Goal: Task Accomplishment & Management: Complete application form

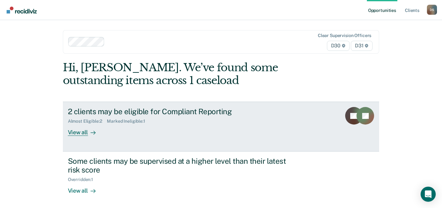
click at [102, 119] on div "Almost Eligible : 2" at bounding box center [87, 121] width 39 height 5
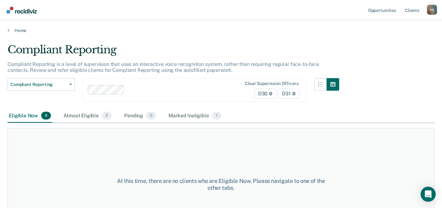
scroll to position [31, 0]
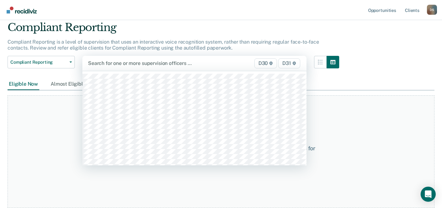
click at [117, 58] on div "Search for one or more supervision officers … D30 D31" at bounding box center [194, 63] width 224 height 15
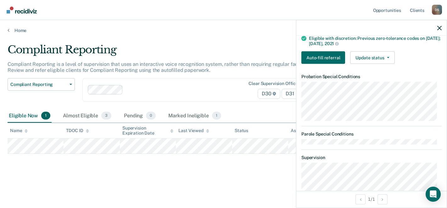
scroll to position [126, 0]
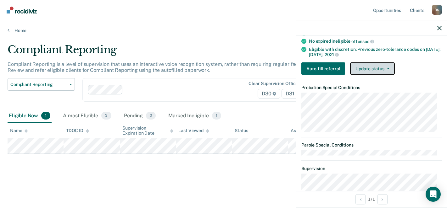
click at [372, 69] on button "Update status" at bounding box center [372, 69] width 44 height 13
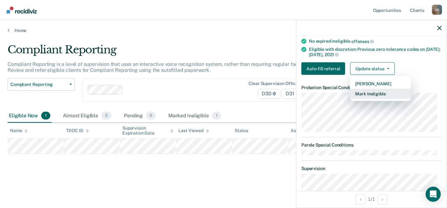
click at [372, 91] on button "Mark Ineligible" at bounding box center [380, 94] width 61 height 10
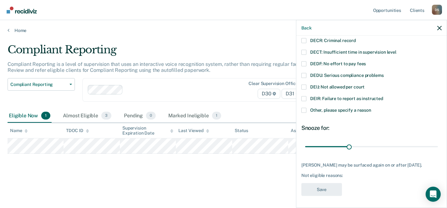
click at [322, 111] on span "Other, please specify a reason" at bounding box center [340, 109] width 61 height 5
click at [371, 108] on input "Other, please specify a reason" at bounding box center [371, 108] width 0 height 0
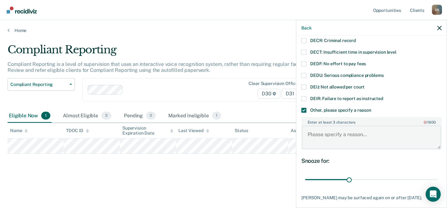
click at [325, 136] on textarea "Enter at least 3 characters 0 / 1600" at bounding box center [371, 137] width 139 height 23
type textarea "Would not be successful on IOT."
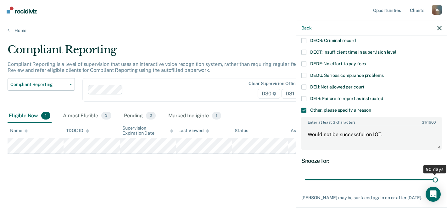
drag, startPoint x: 343, startPoint y: 180, endPoint x: 448, endPoint y: 181, distance: 105.0
type input "90"
click at [437, 181] on input "range" at bounding box center [371, 179] width 133 height 11
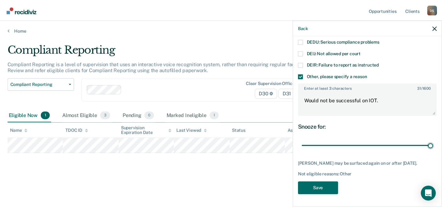
scroll to position [96, 0]
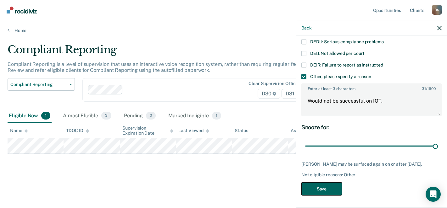
click at [322, 186] on button "Save" at bounding box center [321, 189] width 41 height 13
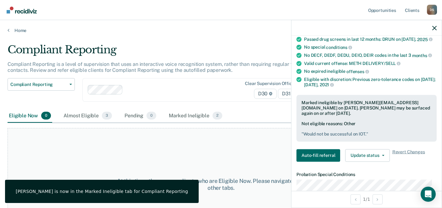
click at [436, 29] on div at bounding box center [366, 28] width 150 height 16
click at [434, 28] on icon "button" at bounding box center [434, 28] width 4 height 4
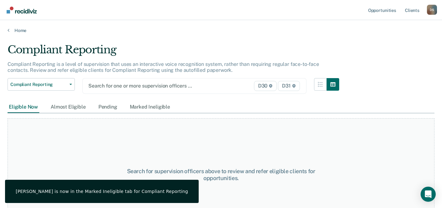
click at [117, 89] on div at bounding box center [162, 85] width 148 height 7
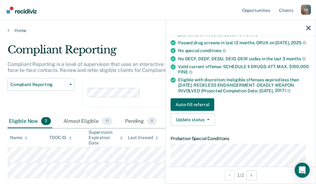
scroll to position [94, 0]
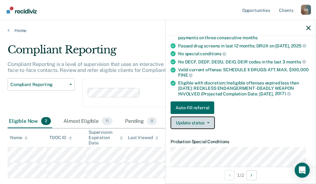
click at [195, 124] on button "Update status" at bounding box center [193, 123] width 44 height 13
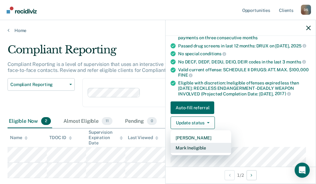
click at [198, 147] on button "Mark Ineligible" at bounding box center [201, 148] width 61 height 10
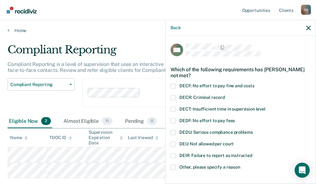
scroll to position [31, 0]
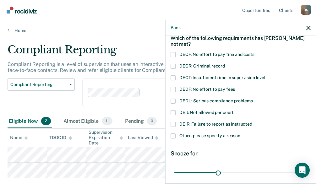
click at [205, 55] on span "DECF: No effort to pay fine and costs" at bounding box center [216, 54] width 75 height 5
click at [255, 52] on input "DECF: No effort to pay fine and costs" at bounding box center [255, 52] width 0 height 0
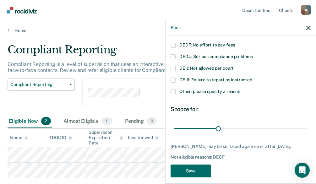
scroll to position [81, 0]
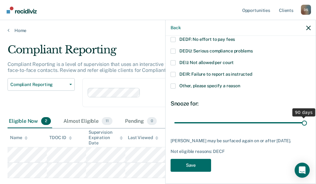
drag, startPoint x: 218, startPoint y: 120, endPoint x: 308, endPoint y: 127, distance: 90.4
type input "90"
click at [307, 127] on input "range" at bounding box center [240, 122] width 133 height 11
click at [181, 83] on span "Other, please specify a reason" at bounding box center [209, 85] width 61 height 5
click at [240, 84] on input "Other, please specify a reason" at bounding box center [240, 84] width 0 height 0
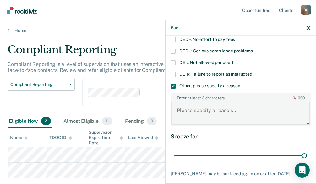
click at [194, 112] on textarea "Enter at least 3 characters 0 / 1600" at bounding box center [240, 113] width 139 height 23
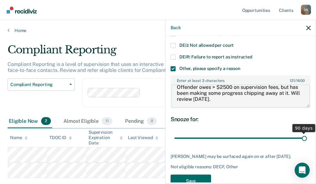
scroll to position [114, 0]
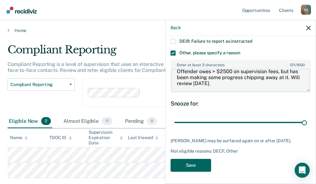
type textarea "Offender owes > $2500 on supervision fees, but has been making some progress ch…"
click at [201, 169] on button "Save" at bounding box center [191, 165] width 41 height 13
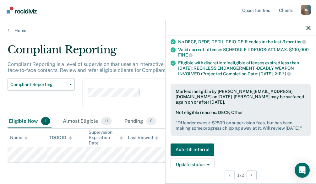
click at [308, 24] on div at bounding box center [241, 28] width 150 height 16
click at [308, 25] on div at bounding box center [241, 28] width 150 height 16
click at [307, 27] on icon "button" at bounding box center [308, 28] width 4 height 4
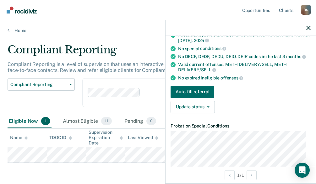
scroll to position [94, 0]
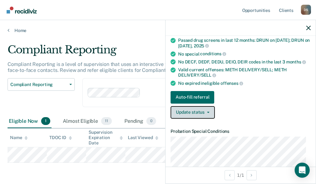
click at [207, 113] on button "Update status" at bounding box center [193, 112] width 44 height 13
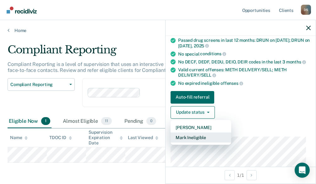
click at [203, 137] on button "Mark Ineligible" at bounding box center [201, 138] width 61 height 10
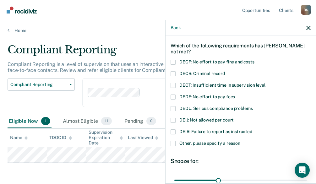
click at [197, 142] on span "Other, please specify a reason" at bounding box center [209, 143] width 61 height 5
click at [240, 141] on input "Other, please specify a reason" at bounding box center [240, 141] width 0 height 0
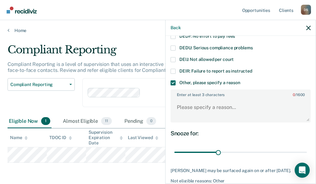
scroll to position [87, 0]
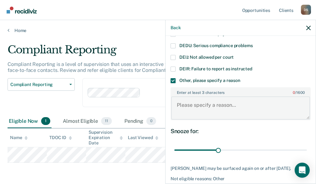
click at [193, 101] on textarea "Enter at least 3 characters 0 / 1600" at bounding box center [240, 107] width 139 height 23
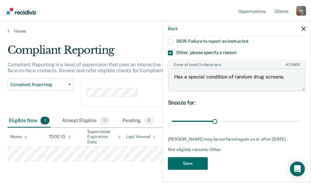
scroll to position [118, 0]
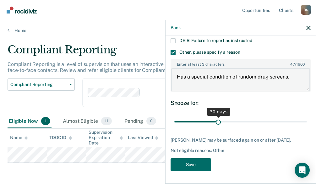
type textarea "Has a special condition of random drug screens."
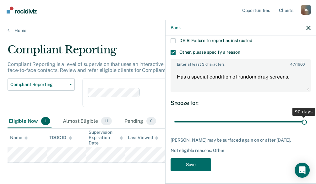
drag, startPoint x: 218, startPoint y: 118, endPoint x: 316, endPoint y: 129, distance: 98.9
type input "90"
click at [307, 128] on input "range" at bounding box center [240, 122] width 133 height 11
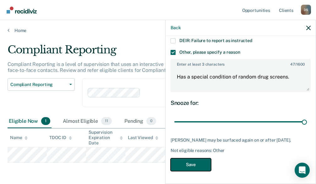
click at [199, 167] on button "Save" at bounding box center [191, 164] width 41 height 13
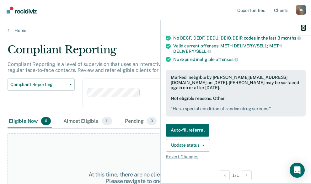
click at [303, 27] on icon "button" at bounding box center [304, 28] width 4 height 4
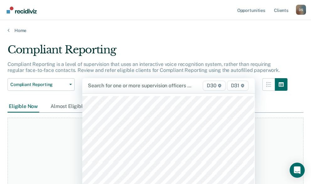
scroll to position [4, 0]
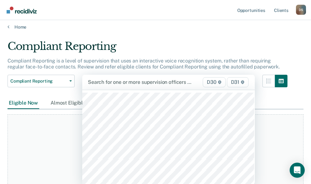
click at [136, 90] on div "101 results available. Use Up and Down to choose options, press Enter to select…" at bounding box center [168, 82] width 173 height 15
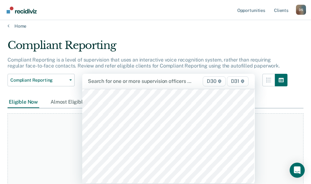
scroll to position [220, 0]
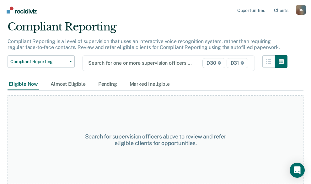
click at [127, 67] on div at bounding box center [144, 62] width 112 height 7
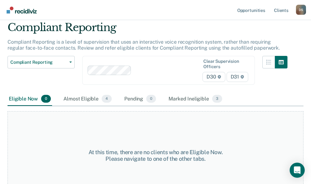
click at [126, 71] on div "Clear supervision officers D30 D31" at bounding box center [168, 70] width 173 height 29
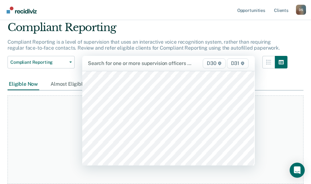
scroll to position [283, 0]
click at [122, 56] on div "Search for one or more supervision officers … D30 D31" at bounding box center [168, 63] width 173 height 15
click at [138, 71] on div at bounding box center [168, 118] width 173 height 95
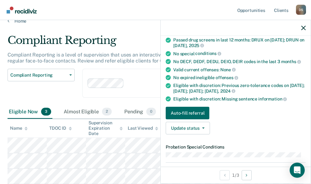
scroll to position [94, 0]
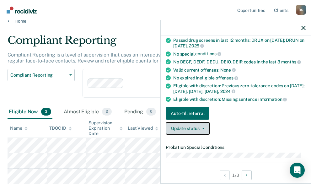
click at [195, 125] on button "Update status" at bounding box center [188, 128] width 44 height 13
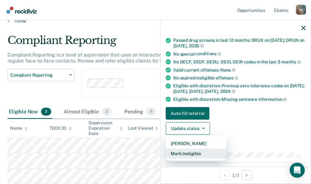
click at [200, 151] on button "Mark Ineligible" at bounding box center [196, 154] width 61 height 10
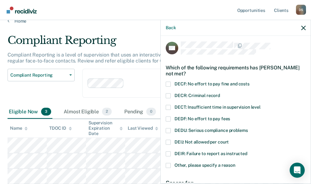
scroll to position [0, 0]
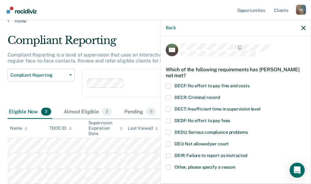
click at [198, 108] on span "DECT: Insufficient time in supervision level" at bounding box center [218, 109] width 86 height 5
click at [261, 107] on input "DECT: Insufficient time in supervision level" at bounding box center [261, 107] width 0 height 0
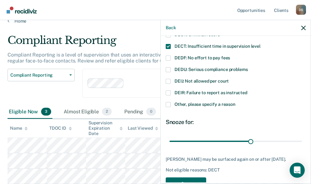
scroll to position [31, 0]
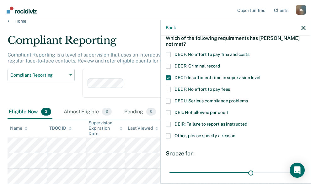
click at [169, 78] on span at bounding box center [168, 77] width 5 height 5
click at [261, 75] on input "DECT: Insufficient time in supervision level" at bounding box center [261, 75] width 0 height 0
click at [167, 131] on div "DEIR: Failure to report as instructed" at bounding box center [236, 128] width 140 height 12
click at [167, 134] on span at bounding box center [168, 136] width 5 height 5
click at [236, 134] on input "Other, please specify a reason" at bounding box center [236, 134] width 0 height 0
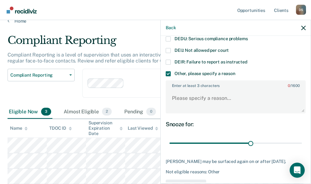
scroll to position [94, 0]
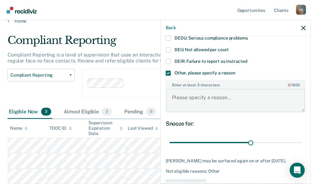
click at [196, 93] on textarea "Enter at least 3 characters 0 / 1600" at bounding box center [236, 100] width 139 height 23
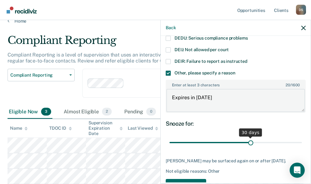
type textarea "Expires in [DATE]"
type input "30"
click at [247, 144] on input "range" at bounding box center [236, 142] width 133 height 11
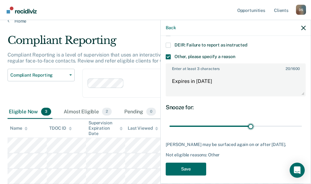
scroll to position [120, 0]
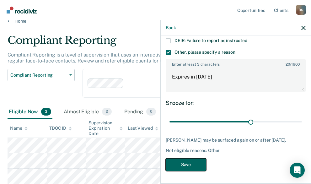
click at [189, 164] on button "Save" at bounding box center [186, 164] width 41 height 13
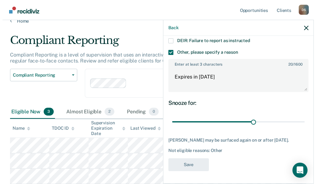
scroll to position [0, 0]
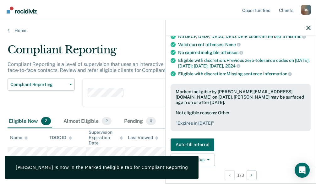
click at [307, 31] on div at bounding box center [241, 28] width 150 height 16
click at [307, 28] on icon "button" at bounding box center [308, 28] width 4 height 4
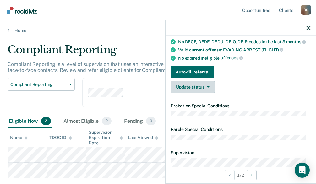
scroll to position [94, 0]
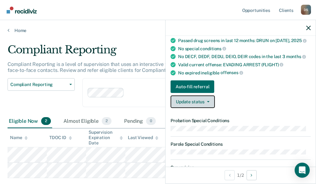
click at [199, 102] on button "Update status" at bounding box center [193, 102] width 44 height 13
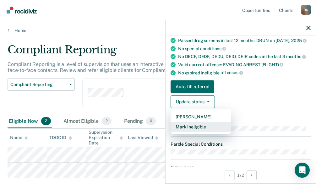
click at [205, 128] on button "Mark Ineligible" at bounding box center [201, 127] width 61 height 10
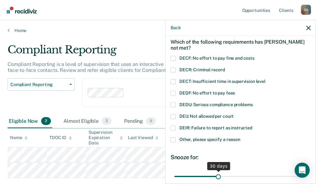
scroll to position [19, 0]
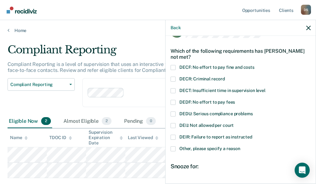
click at [202, 68] on span "DECF: No effort to pay fine and costs" at bounding box center [216, 67] width 75 height 5
click at [255, 65] on input "DECF: No effort to pay fine and costs" at bounding box center [255, 65] width 0 height 0
click at [206, 113] on span "DEDU: Serious compliance problems" at bounding box center [215, 113] width 73 height 5
click at [253, 112] on input "DEDU: Serious compliance problems" at bounding box center [253, 112] width 0 height 0
click at [182, 113] on span "DEDU: Serious compliance problems" at bounding box center [215, 113] width 73 height 5
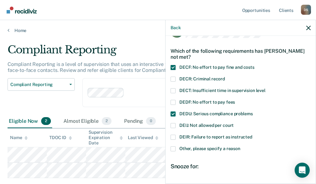
click at [253, 112] on input "DEDU: Serious compliance problems" at bounding box center [253, 112] width 0 height 0
click at [185, 148] on span "Other, please specify a reason" at bounding box center [209, 148] width 61 height 5
click at [240, 146] on input "Other, please specify a reason" at bounding box center [240, 146] width 0 height 0
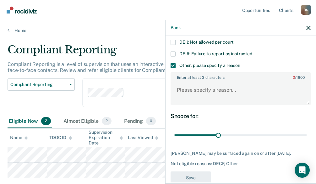
scroll to position [113, 0]
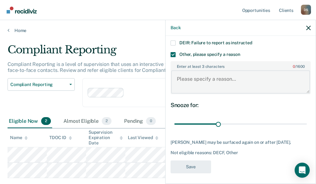
click at [194, 85] on textarea "Enter at least 3 characters 0 / 1600" at bounding box center [240, 81] width 139 height 23
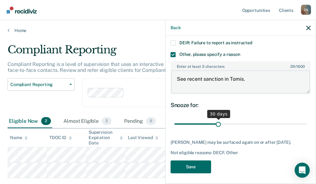
type textarea "See recent sanction in Tomis."
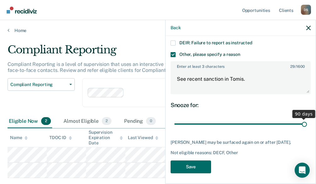
drag, startPoint x: 218, startPoint y: 125, endPoint x: 302, endPoint y: 130, distance: 84.3
type input "90"
click at [302, 130] on input "range" at bounding box center [240, 124] width 133 height 11
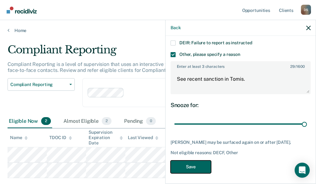
click at [202, 169] on button "Save" at bounding box center [191, 167] width 41 height 13
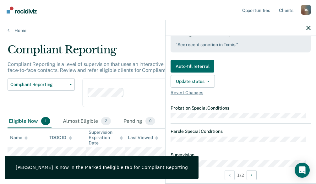
scroll to position [176, 0]
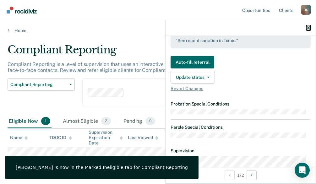
click at [310, 27] on icon "button" at bounding box center [308, 28] width 4 height 4
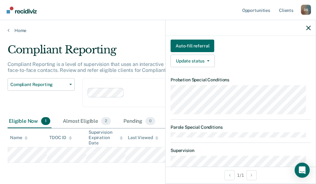
scroll to position [126, 0]
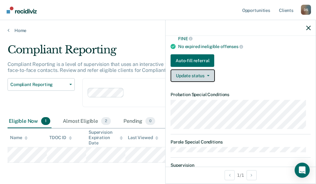
click at [195, 82] on button "Update status" at bounding box center [193, 75] width 44 height 13
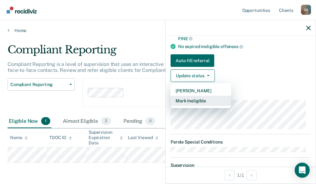
click at [196, 105] on button "Mark Ineligible" at bounding box center [201, 101] width 61 height 10
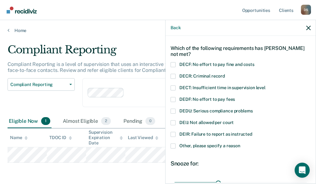
scroll to position [31, 0]
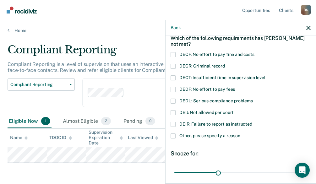
click at [187, 52] on span "DECF: No effort to pay fine and costs" at bounding box center [216, 54] width 75 height 5
click at [255, 52] on input "DECF: No effort to pay fine and costs" at bounding box center [255, 52] width 0 height 0
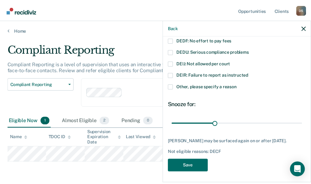
scroll to position [81, 0]
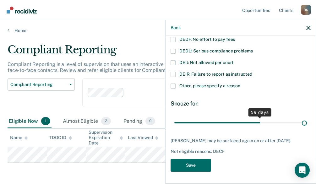
drag, startPoint x: 217, startPoint y: 120, endPoint x: 316, endPoint y: 116, distance: 100.0
type input "90"
click at [307, 117] on input "range" at bounding box center [240, 122] width 133 height 11
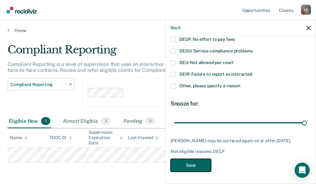
click at [200, 172] on button "Save" at bounding box center [191, 165] width 41 height 13
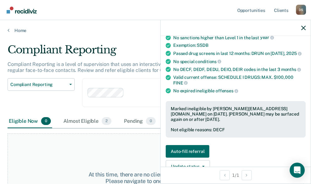
click at [146, 52] on div "Compliant Reporting" at bounding box center [148, 52] width 280 height 18
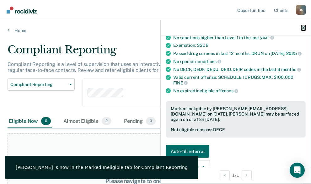
click at [303, 27] on icon "button" at bounding box center [304, 28] width 4 height 4
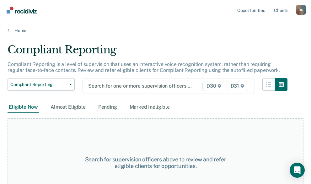
click at [116, 89] on div "Search for one or more supervision officers … D30 D31" at bounding box center [168, 86] width 173 height 16
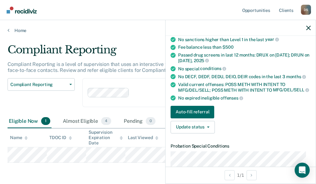
scroll to position [68, 0]
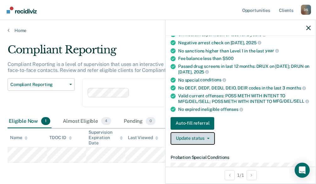
click at [206, 145] on button "Update status" at bounding box center [193, 138] width 44 height 13
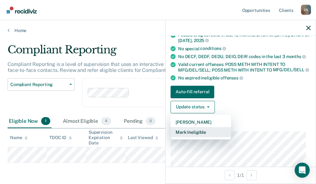
click at [199, 137] on button "Mark Ineligible" at bounding box center [201, 132] width 61 height 10
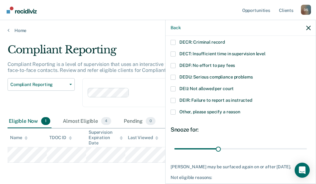
click at [198, 113] on span "Other, please specify a reason" at bounding box center [209, 111] width 61 height 5
click at [240, 110] on input "Other, please specify a reason" at bounding box center [240, 110] width 0 height 0
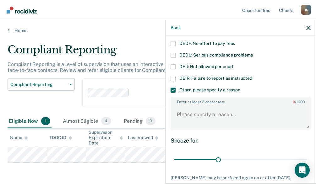
scroll to position [87, 0]
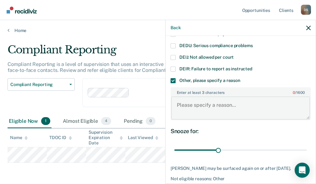
click at [207, 106] on textarea "Enter at least 3 characters 0 / 1600" at bounding box center [240, 107] width 139 height 23
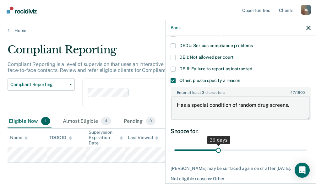
type textarea "Has a special condition of random drug screens."
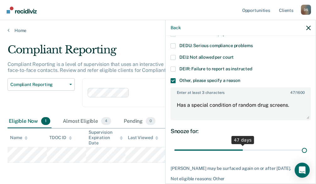
drag, startPoint x: 215, startPoint y: 149, endPoint x: 319, endPoint y: 154, distance: 104.2
type input "90"
click at [307, 154] on input "range" at bounding box center [240, 150] width 133 height 11
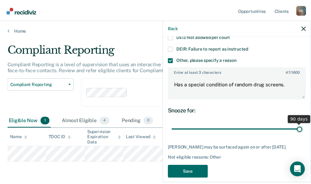
scroll to position [120, 0]
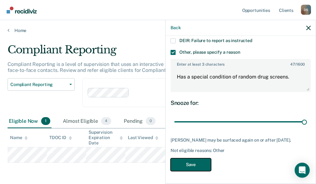
click at [209, 162] on button "Save" at bounding box center [191, 164] width 41 height 13
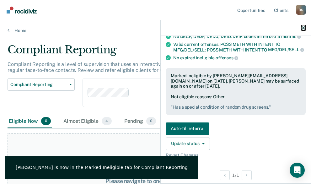
click at [303, 26] on icon "button" at bounding box center [304, 28] width 4 height 4
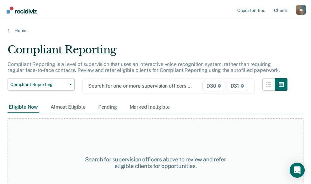
click at [123, 92] on div "Search for one or more supervision officers … D30 D31" at bounding box center [168, 86] width 173 height 16
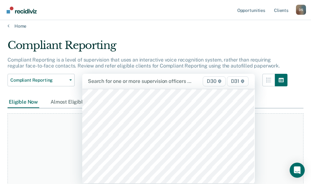
scroll to position [503, 0]
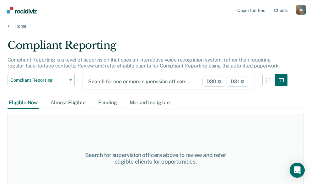
click at [126, 88] on div "Search for one or more supervision officers … D30 D31" at bounding box center [168, 82] width 173 height 16
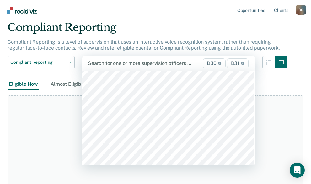
scroll to position [534, 0]
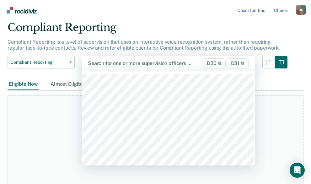
click at [124, 70] on div "Search for one or more supervision officers … D30 D31" at bounding box center [168, 63] width 173 height 15
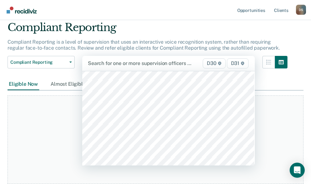
scroll to position [566, 0]
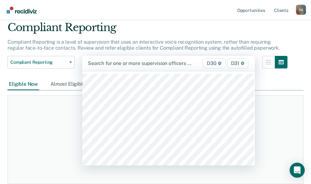
click at [127, 69] on div "Search for one or more supervision officers … D30 D31" at bounding box center [168, 63] width 173 height 15
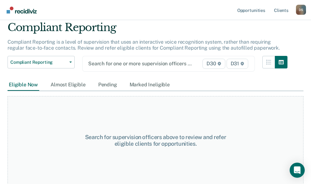
click at [130, 72] on div "Compliant Reporting Compliant Reporting Supervision Level Downgrade Suspension …" at bounding box center [148, 67] width 280 height 23
click at [125, 65] on div at bounding box center [144, 63] width 112 height 7
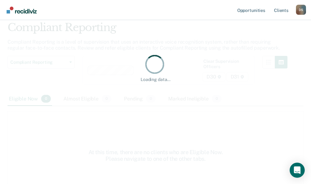
scroll to position [0, 0]
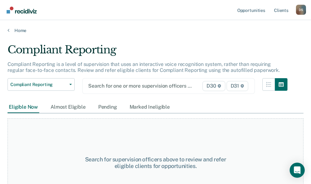
click at [127, 94] on div "Compliant Reporting Compliant Reporting Supervision Level Downgrade Suspension …" at bounding box center [148, 89] width 280 height 23
click at [128, 89] on div "Search for one or more supervision officers … D30 D31" at bounding box center [168, 86] width 173 height 16
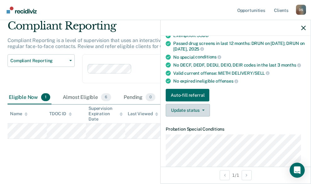
scroll to position [60, 0]
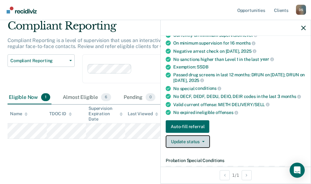
click at [199, 143] on button "Update status" at bounding box center [188, 141] width 44 height 13
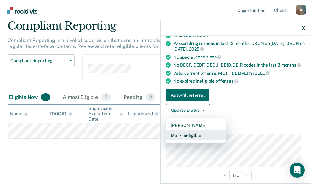
click at [194, 136] on button "Mark Ineligible" at bounding box center [196, 135] width 61 height 10
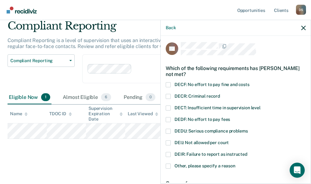
scroll to position [0, 0]
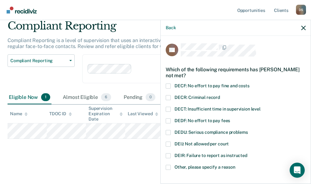
click at [193, 84] on span "DECF: No effort to pay fine and costs" at bounding box center [212, 85] width 75 height 5
click at [250, 84] on input "DECF: No effort to pay fine and costs" at bounding box center [250, 84] width 0 height 0
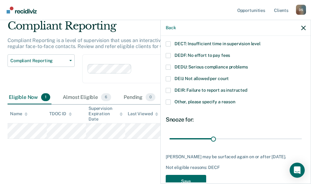
scroll to position [81, 0]
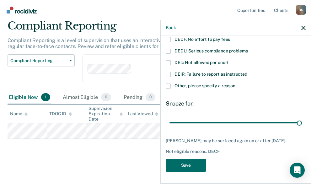
drag, startPoint x: 213, startPoint y: 120, endPoint x: 308, endPoint y: 132, distance: 96.0
type input "90"
click at [302, 128] on input "range" at bounding box center [236, 122] width 133 height 11
click at [195, 169] on button "Save" at bounding box center [186, 165] width 41 height 13
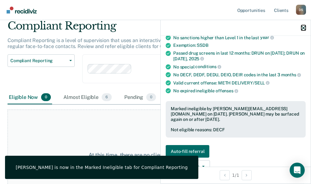
click at [303, 27] on icon "button" at bounding box center [304, 28] width 4 height 4
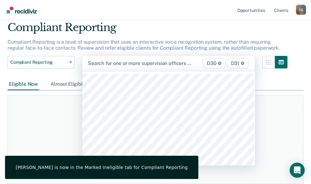
click at [125, 68] on div "Search for one or more supervision officers … D30 D31" at bounding box center [168, 63] width 173 height 15
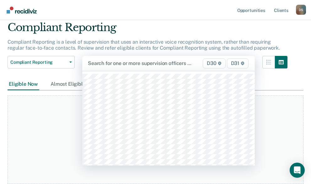
click at [132, 63] on div at bounding box center [144, 63] width 113 height 7
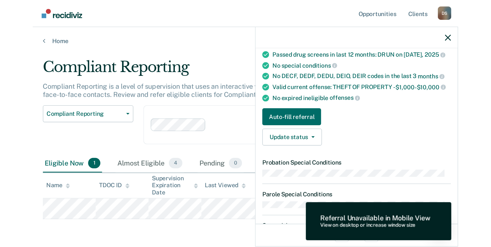
scroll to position [126, 0]
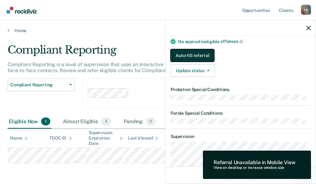
click at [198, 57] on button "Auto-fill referral" at bounding box center [193, 55] width 44 height 13
click at [192, 55] on button "Auto-fill referral" at bounding box center [193, 55] width 44 height 13
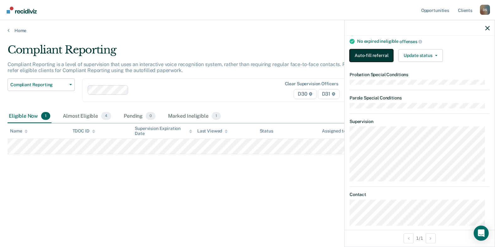
click at [370, 58] on button "Auto-fill referral" at bounding box center [372, 55] width 44 height 13
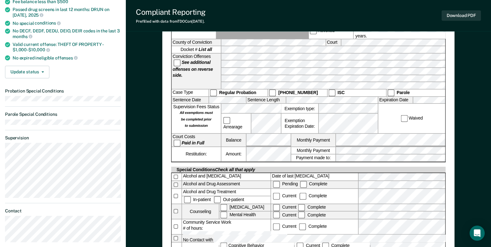
scroll to position [126, 0]
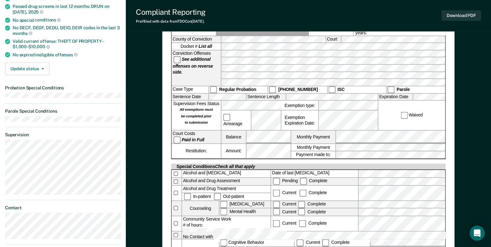
click at [178, 137] on label "Paid in Full" at bounding box center [189, 139] width 33 height 5
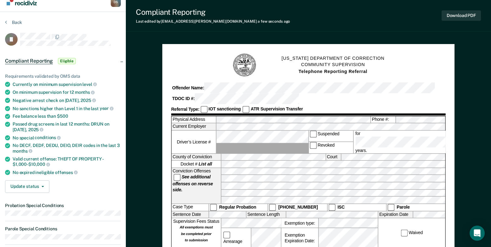
scroll to position [0, 0]
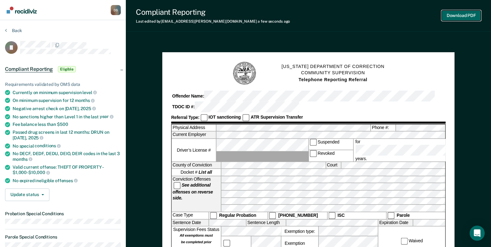
click at [446, 17] on button "Download PDF" at bounding box center [460, 15] width 39 height 10
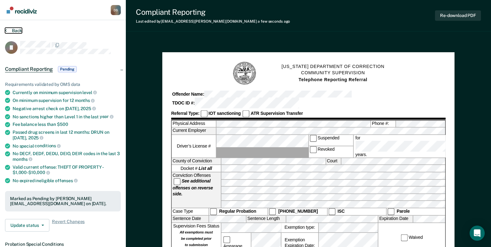
click at [14, 29] on button "Back" at bounding box center [13, 31] width 17 height 6
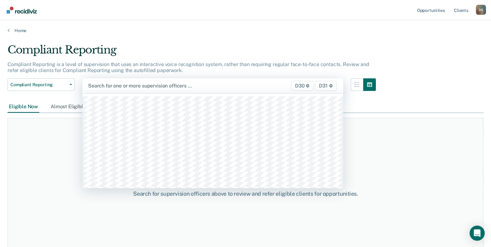
click at [122, 91] on div "Search for one or more supervision officers … D30 D31" at bounding box center [212, 85] width 261 height 15
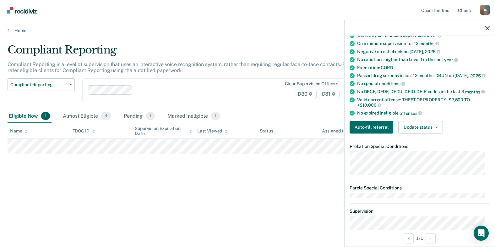
scroll to position [63, 0]
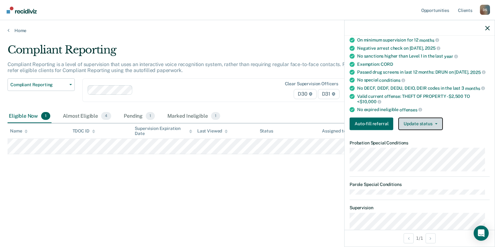
click at [424, 123] on button "Update status" at bounding box center [420, 123] width 44 height 13
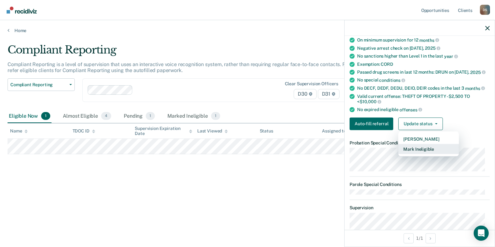
click at [421, 148] on button "Mark Ineligible" at bounding box center [428, 149] width 61 height 10
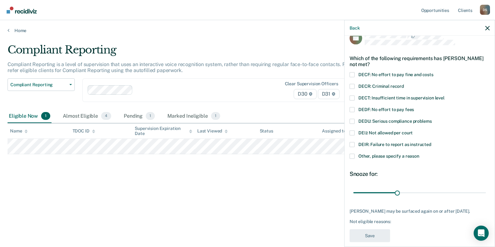
scroll to position [0, 0]
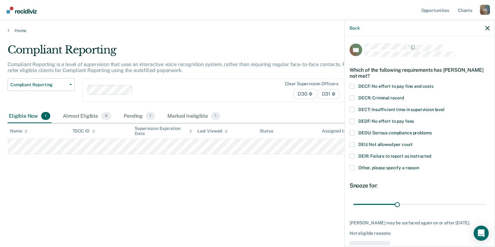
click at [387, 167] on span "Other, please specify a reason" at bounding box center [389, 167] width 61 height 5
click at [420, 165] on input "Other, please specify a reason" at bounding box center [420, 165] width 0 height 0
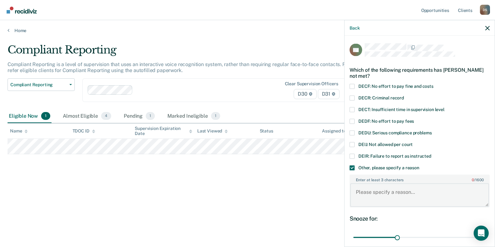
click at [383, 187] on textarea "Enter at least 3 characters 0 / 1600" at bounding box center [419, 194] width 139 height 23
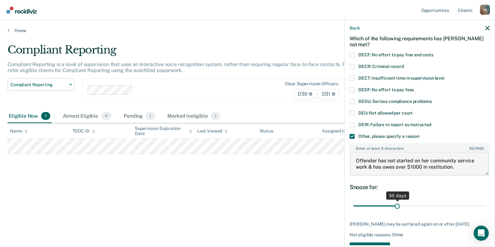
type textarea "Offender has not started on her community service work & has owes over $1000 in…"
drag, startPoint x: 397, startPoint y: 205, endPoint x: 486, endPoint y: 204, distance: 88.6
type input "90"
click at [446, 204] on input "range" at bounding box center [420, 205] width 133 height 11
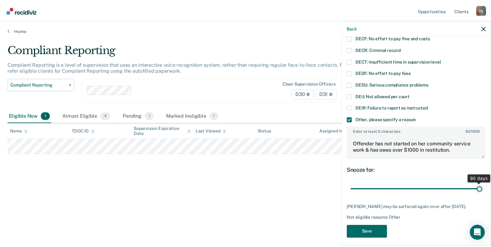
scroll to position [57, 0]
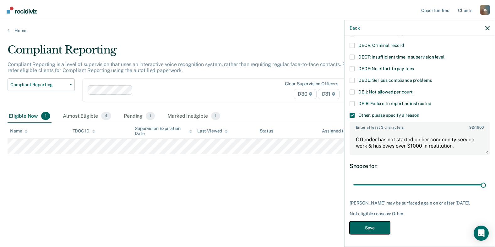
click at [379, 208] on button "Save" at bounding box center [370, 227] width 41 height 13
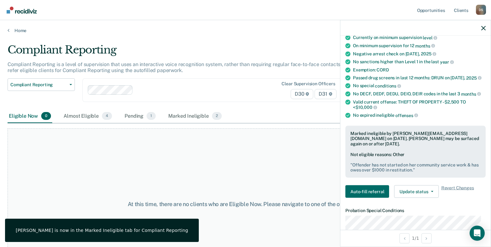
click at [256, 163] on div "At this time, there are no clients who are Eligible Now. Please navigate to one…" at bounding box center [245, 203] width 475 height 151
click at [446, 29] on icon "button" at bounding box center [483, 28] width 4 height 4
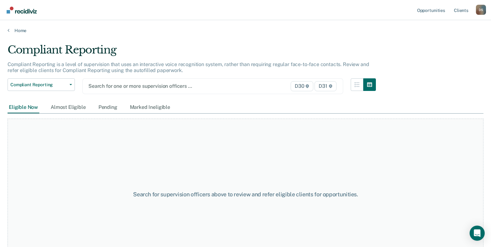
click at [125, 89] on div at bounding box center [174, 85] width 173 height 7
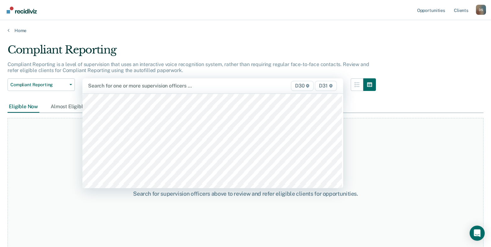
scroll to position [817, 0]
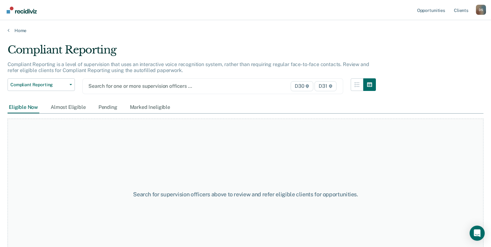
click at [125, 90] on div "Search for one or more supervision officers …" at bounding box center [175, 86] width 175 height 8
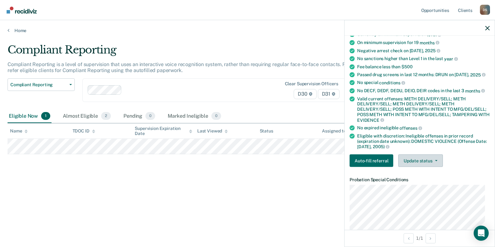
scroll to position [63, 0]
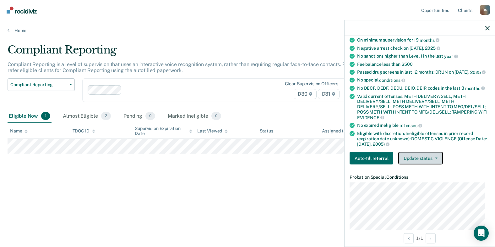
click at [415, 157] on button "Update status" at bounding box center [420, 158] width 44 height 13
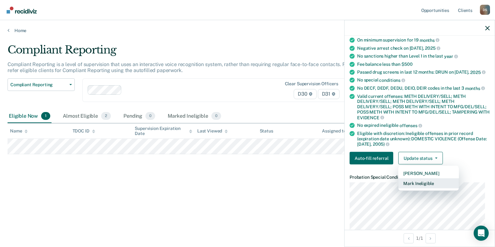
click at [416, 186] on button "Mark Ineligible" at bounding box center [428, 183] width 61 height 10
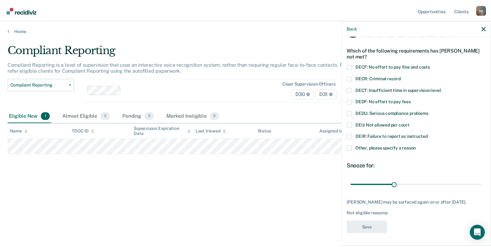
scroll to position [19, 0]
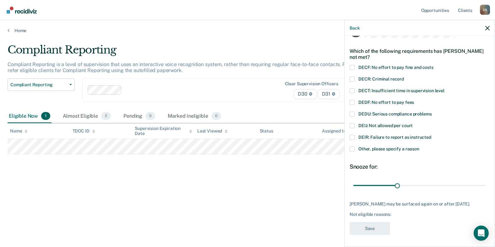
click at [382, 123] on span "DEIJ: Not allowed per court" at bounding box center [386, 125] width 54 height 5
click at [413, 123] on input "DEIJ: Not allowed per court" at bounding box center [413, 123] width 0 height 0
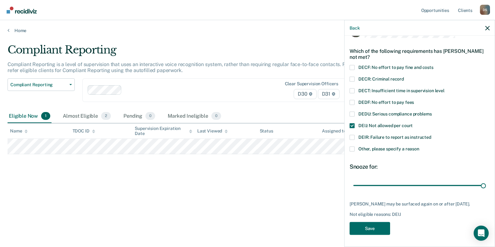
drag, startPoint x: 397, startPoint y: 185, endPoint x: 491, endPoint y: 180, distance: 94.4
type input "90"
click at [446, 180] on input "range" at bounding box center [420, 185] width 133 height 11
click at [373, 208] on button "Save" at bounding box center [370, 228] width 41 height 13
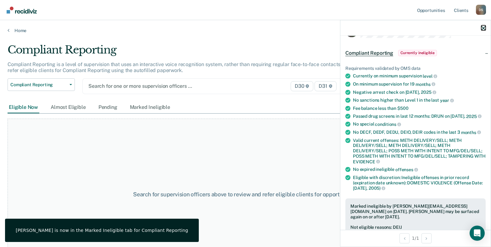
click at [446, 28] on icon "button" at bounding box center [483, 28] width 4 height 4
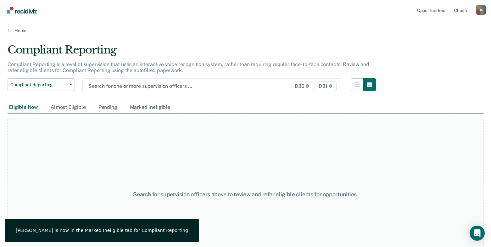
click at [109, 91] on div "Search for one or more supervision officers … D30 D31" at bounding box center [212, 86] width 261 height 16
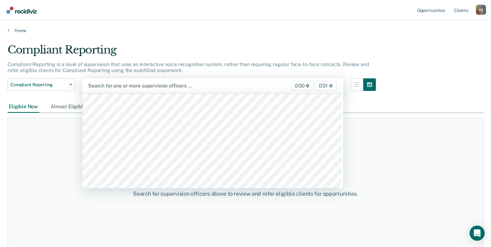
scroll to position [911, 0]
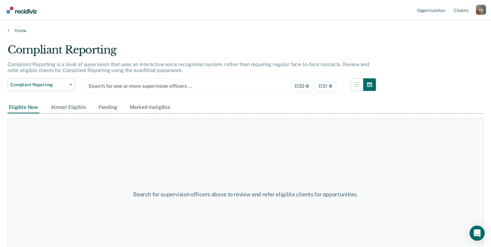
click at [129, 91] on div "Search for one or more supervision officers … D30 D31" at bounding box center [212, 86] width 261 height 16
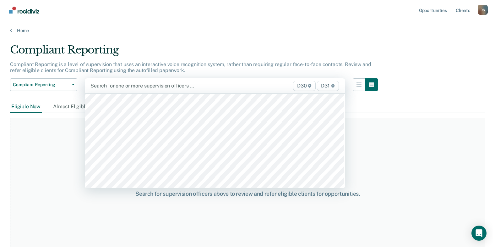
scroll to position [943, 0]
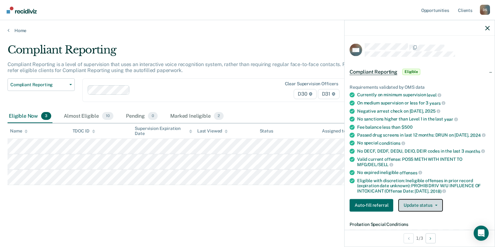
click at [413, 208] on button "Update status" at bounding box center [420, 205] width 44 height 13
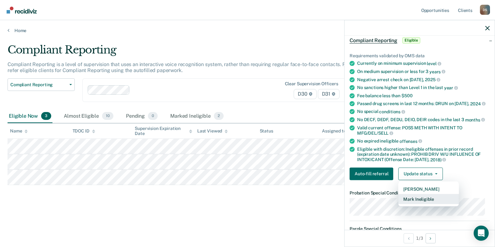
click at [418, 203] on button "Mark Ineligible" at bounding box center [428, 199] width 61 height 10
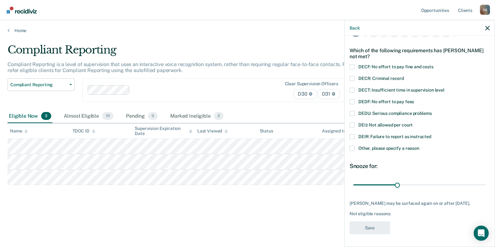
click at [367, 75] on span "DECR: Criminal record" at bounding box center [382, 77] width 46 height 5
click at [404, 76] on input "DECR: Criminal record" at bounding box center [404, 76] width 0 height 0
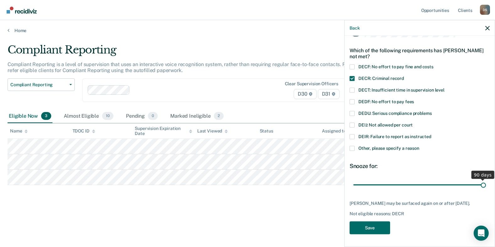
drag, startPoint x: 399, startPoint y: 182, endPoint x: 484, endPoint y: 182, distance: 85.2
type input "90"
click at [446, 182] on input "range" at bounding box center [420, 184] width 133 height 11
click at [371, 208] on button "Save" at bounding box center [370, 227] width 41 height 13
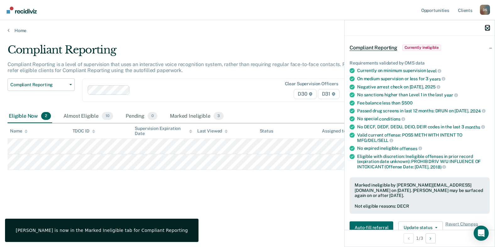
click at [446, 26] on icon "button" at bounding box center [487, 28] width 4 height 4
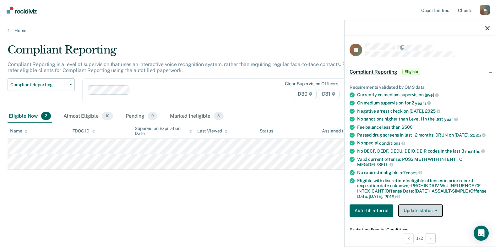
click at [425, 208] on button "Update status" at bounding box center [420, 210] width 44 height 13
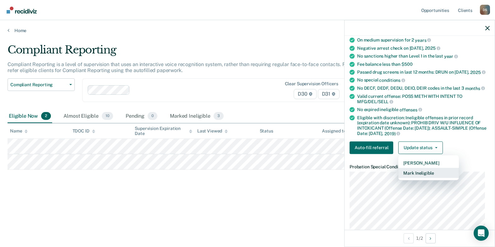
click at [416, 174] on button "Mark Ineligible" at bounding box center [428, 172] width 61 height 10
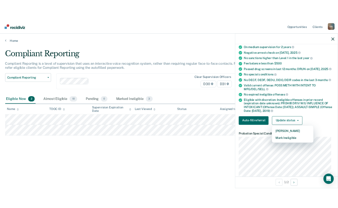
scroll to position [19, 0]
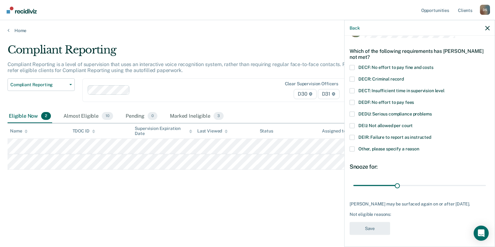
click at [383, 78] on span "DECR: Criminal record" at bounding box center [382, 78] width 46 height 5
click at [404, 76] on input "DECR: Criminal record" at bounding box center [404, 76] width 0 height 0
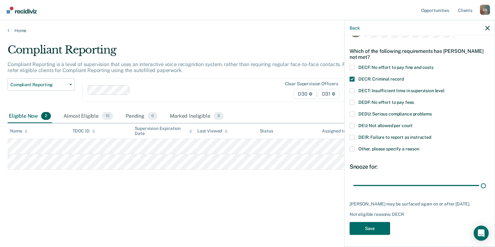
drag, startPoint x: 397, startPoint y: 185, endPoint x: 490, endPoint y: 184, distance: 92.4
type input "90"
click at [446, 184] on input "range" at bounding box center [420, 185] width 133 height 11
click at [371, 208] on button "Save" at bounding box center [370, 228] width 41 height 13
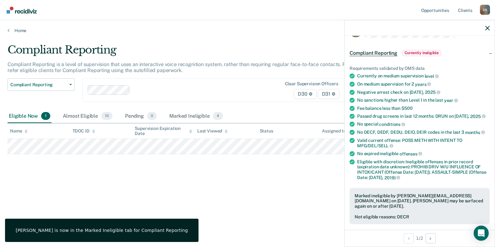
click at [203, 164] on div "Compliant Reporting Compliant Reporting is a level of supervision that uses an …" at bounding box center [248, 121] width 480 height 156
click at [446, 27] on div at bounding box center [420, 28] width 150 height 16
click at [446, 30] on icon "button" at bounding box center [487, 28] width 4 height 4
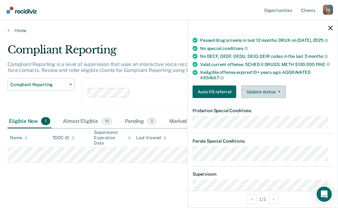
scroll to position [94, 0]
click at [258, 98] on button "Update status" at bounding box center [263, 92] width 44 height 13
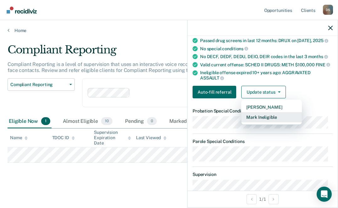
click at [258, 122] on button "Mark Ineligible" at bounding box center [271, 117] width 61 height 10
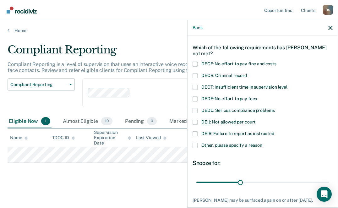
scroll to position [31, 0]
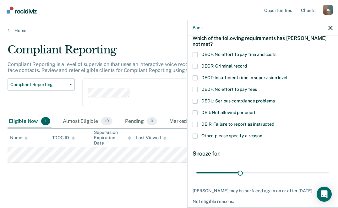
click at [219, 53] on span "DECF: No effort to pay fine and costs" at bounding box center [238, 54] width 75 height 5
click at [277, 52] on input "DECF: No effort to pay fine and costs" at bounding box center [277, 52] width 0 height 0
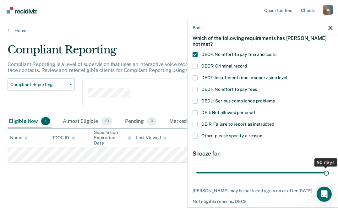
drag, startPoint x: 261, startPoint y: 171, endPoint x: 340, endPoint y: 176, distance: 78.4
type input "90"
click at [329, 176] on input "range" at bounding box center [262, 172] width 133 height 11
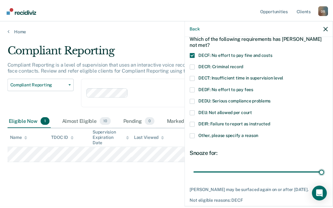
scroll to position [63, 0]
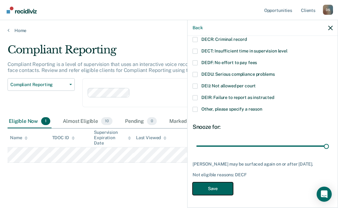
click at [212, 187] on button "Save" at bounding box center [213, 188] width 41 height 13
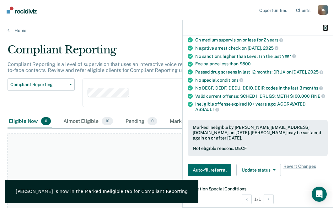
click at [326, 29] on icon "button" at bounding box center [326, 28] width 4 height 4
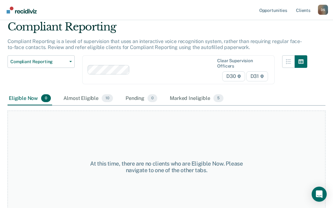
click at [123, 55] on div "Clear supervision officers D30 D31" at bounding box center [178, 69] width 193 height 29
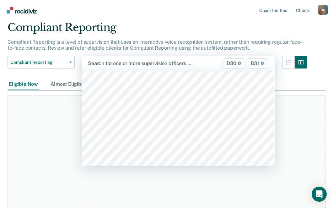
scroll to position [974, 0]
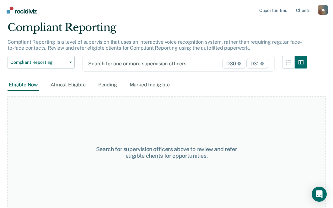
click at [121, 71] on div "Search for one or more supervision officers … D30 D31" at bounding box center [178, 64] width 193 height 16
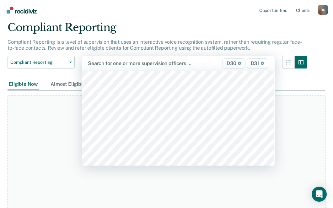
scroll to position [1028, 0]
